Goal: Task Accomplishment & Management: Complete application form

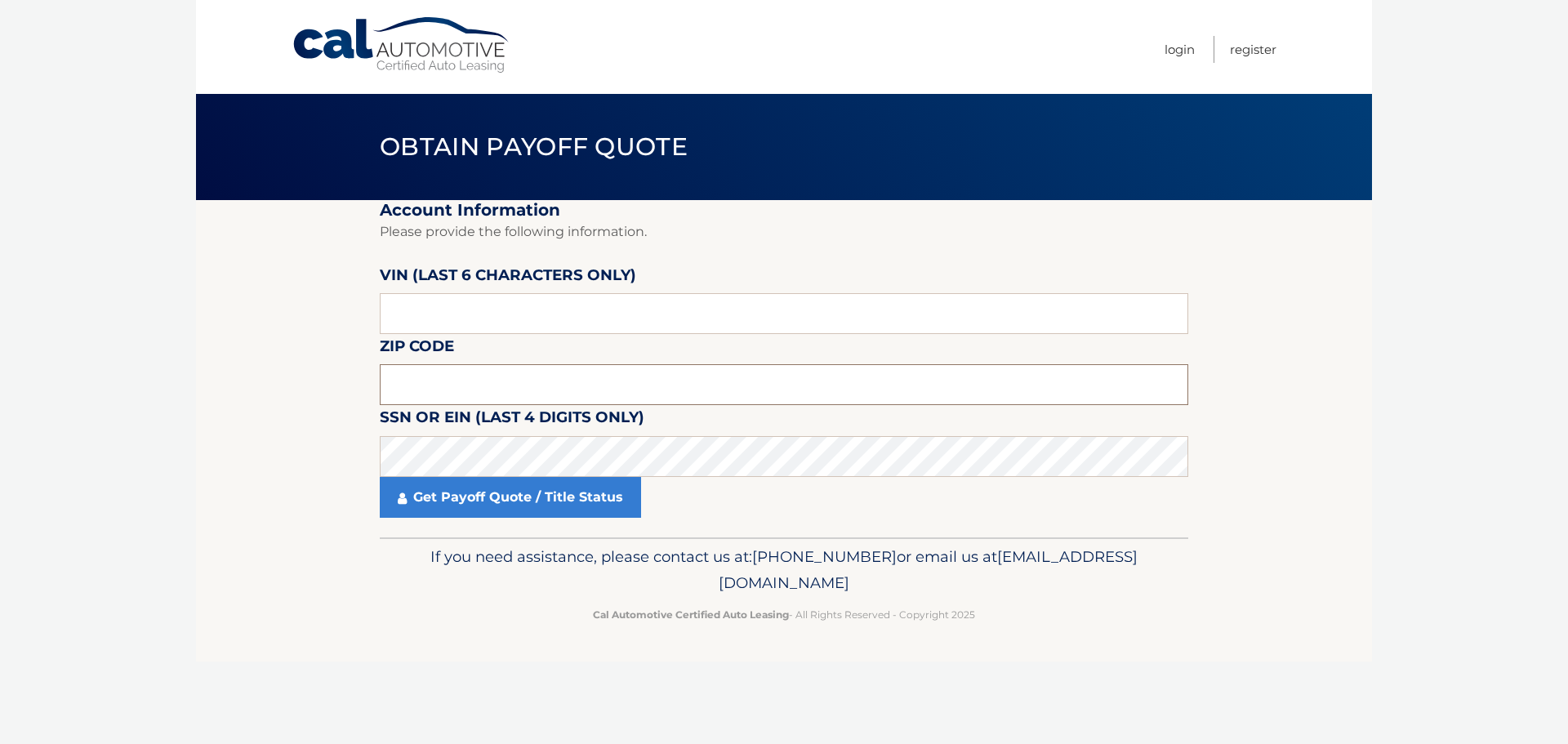
click at [506, 396] on input "text" at bounding box center [784, 384] width 808 height 41
click at [517, 324] on input "text" at bounding box center [784, 313] width 808 height 41
paste input "141087"
type input "141087"
click at [446, 385] on input "text" at bounding box center [784, 384] width 808 height 41
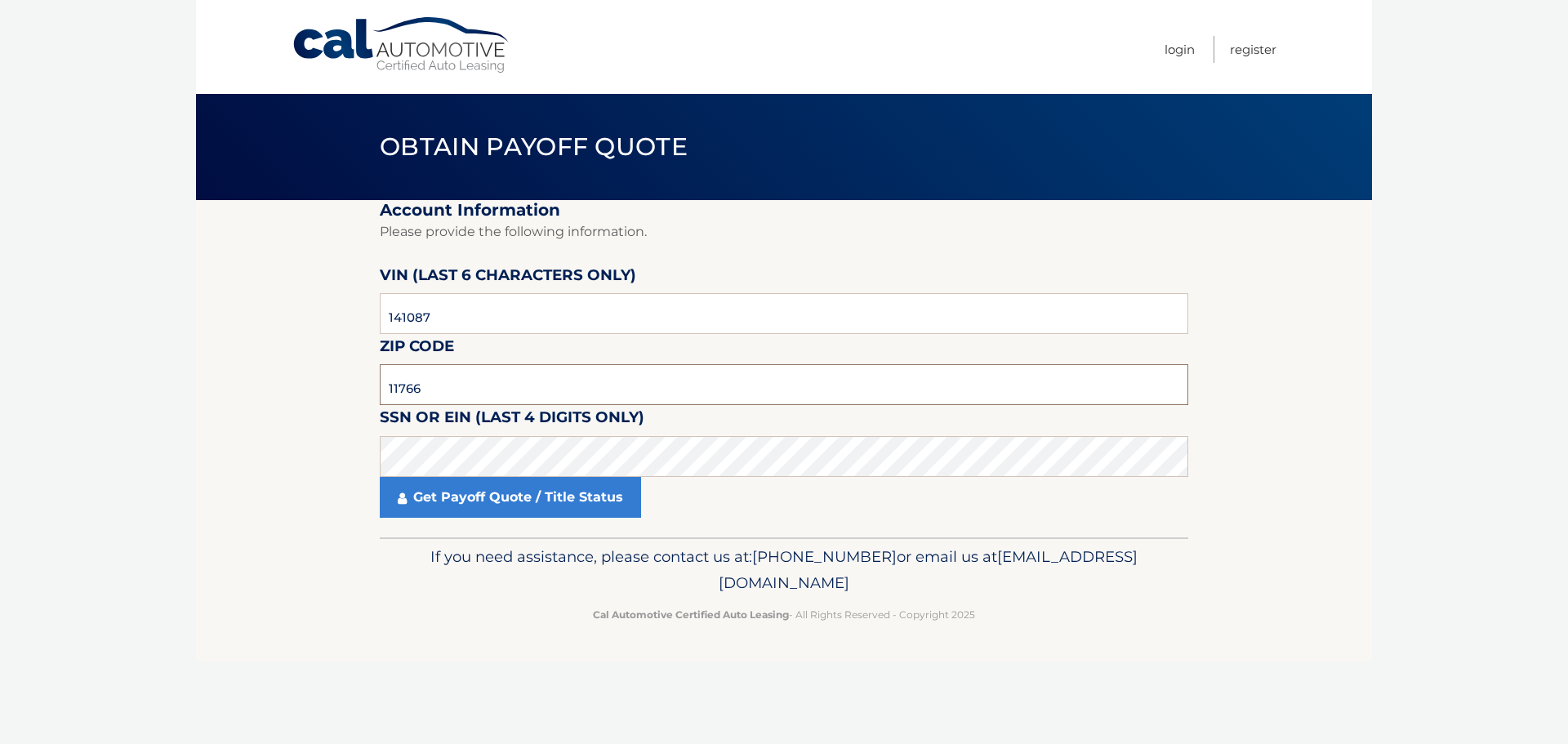
type input "11766"
click at [327, 441] on section "Account Information Please provide the following information. [PERSON_NAME] (la…" at bounding box center [784, 369] width 1176 height 337
click button "For Originating Dealer" at bounding box center [0, 0] width 0 height 0
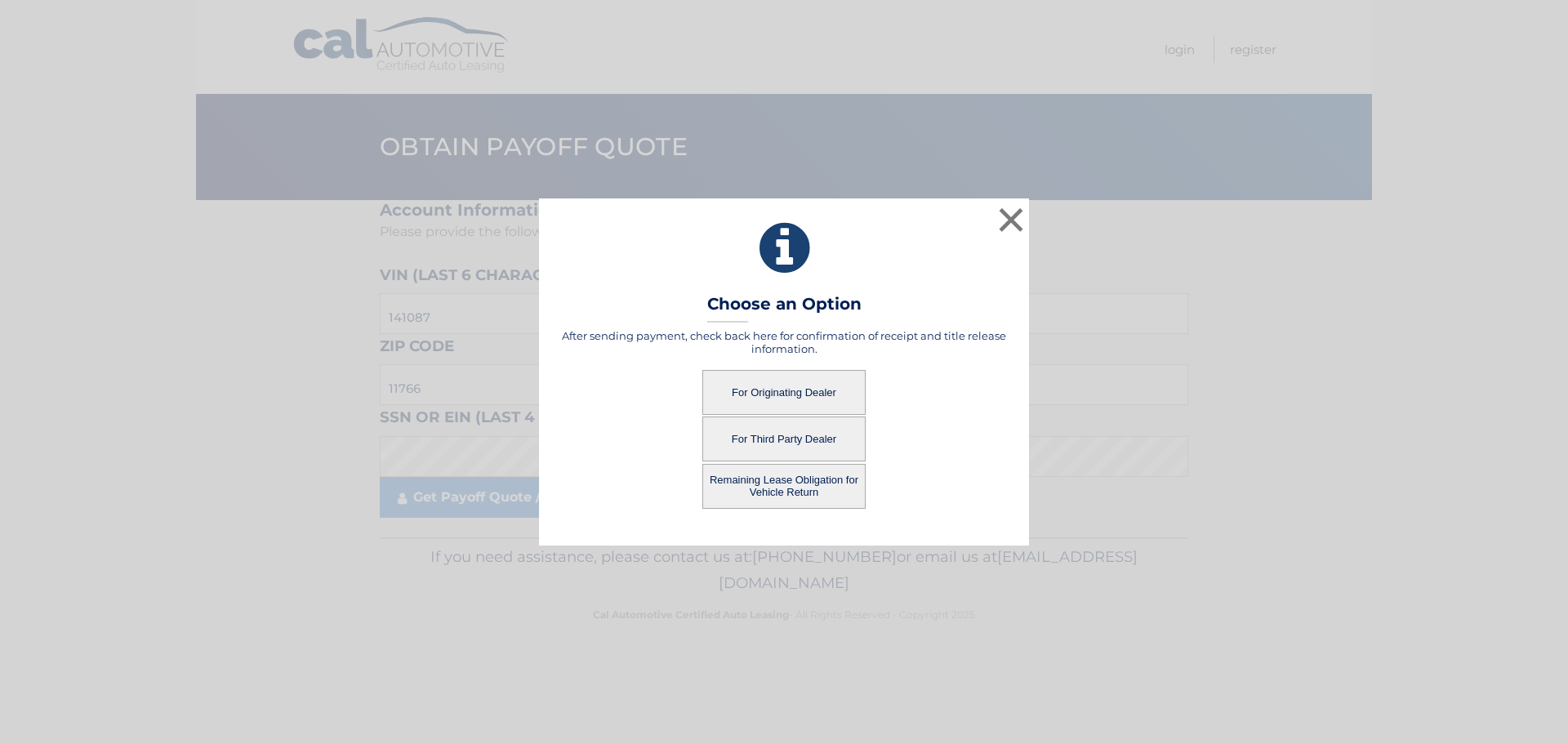
click at [776, 394] on button "For Originating Dealer" at bounding box center [784, 392] width 164 height 45
